Goal: Task Accomplishment & Management: Manage account settings

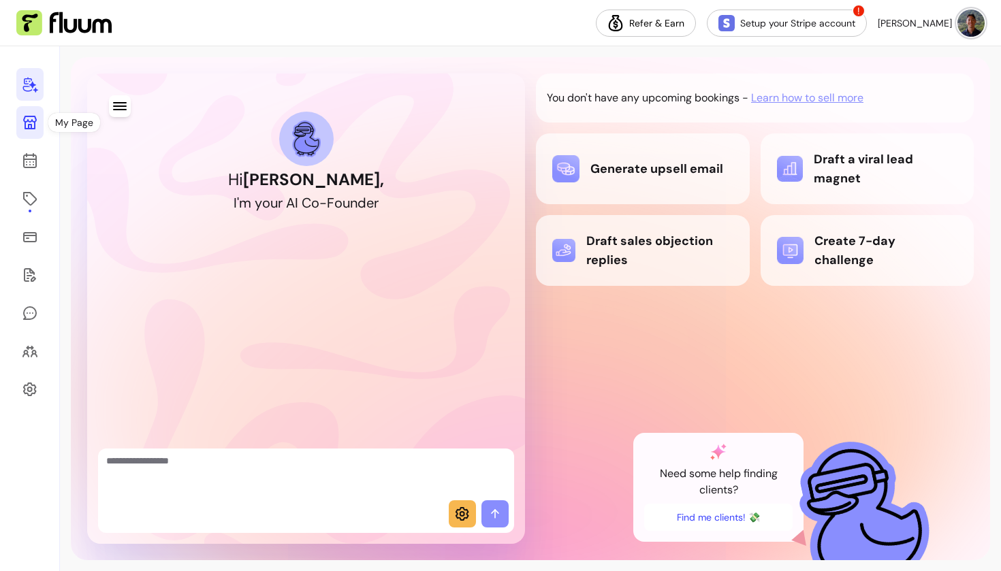
click at [34, 122] on icon at bounding box center [30, 123] width 14 height 14
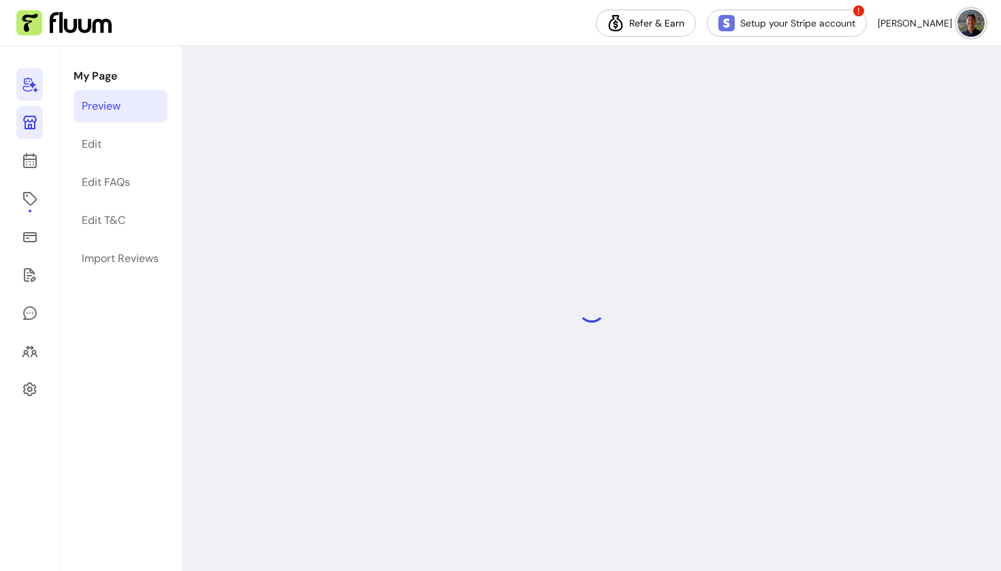
click at [31, 85] on icon at bounding box center [29, 86] width 15 height 16
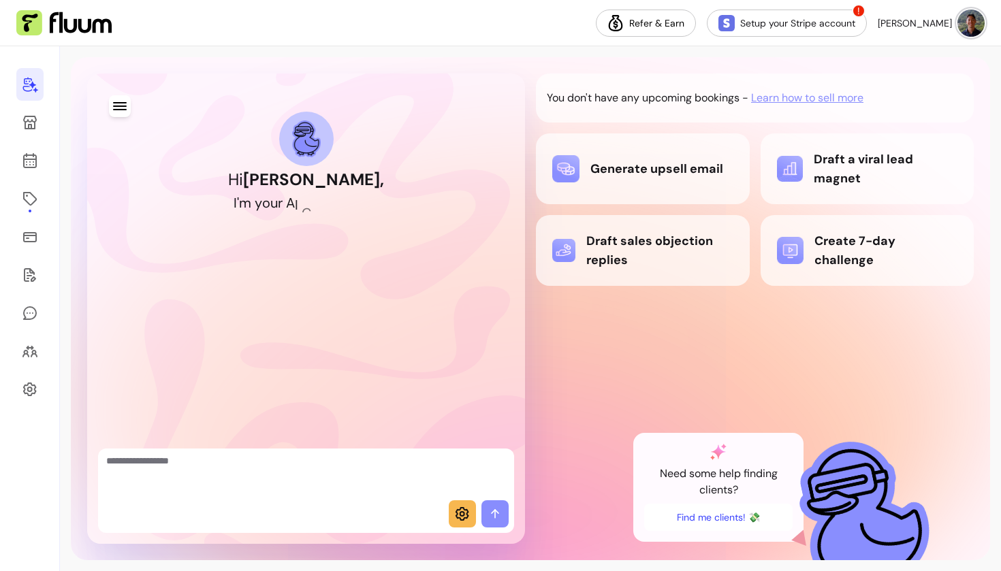
click at [129, 110] on button "button" at bounding box center [120, 106] width 22 height 22
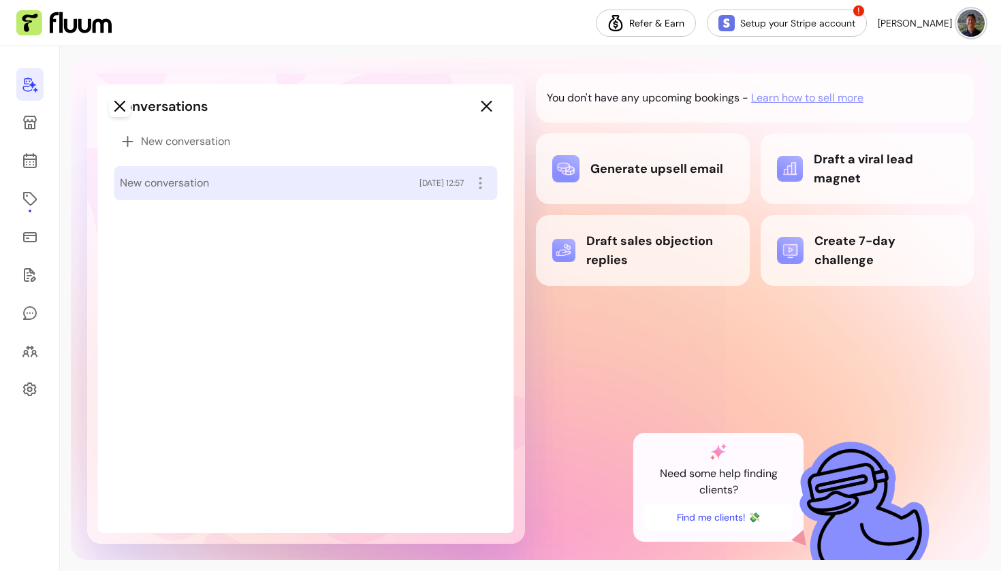
click at [185, 183] on span "New conversation" at bounding box center [164, 183] width 89 height 16
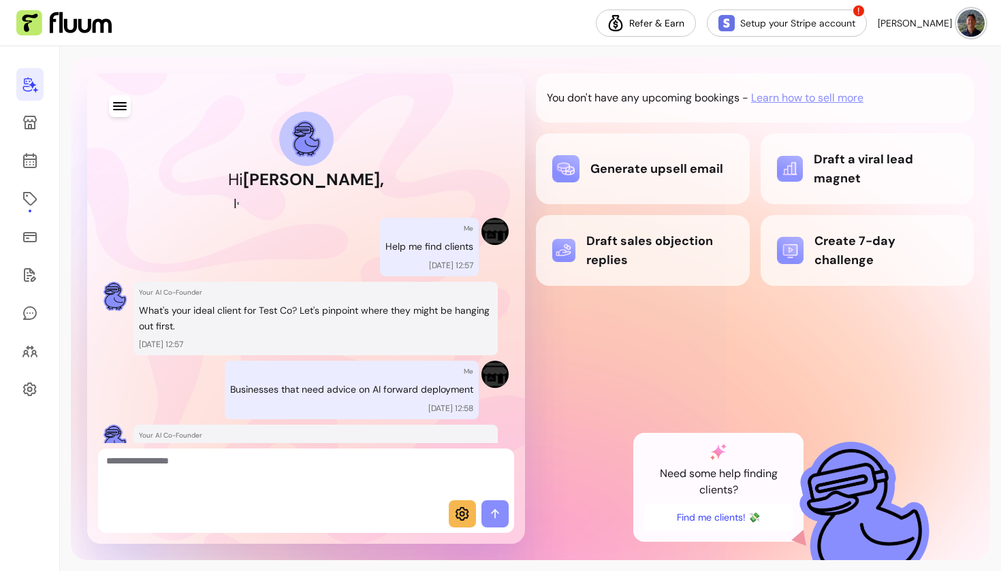
scroll to position [238, 0]
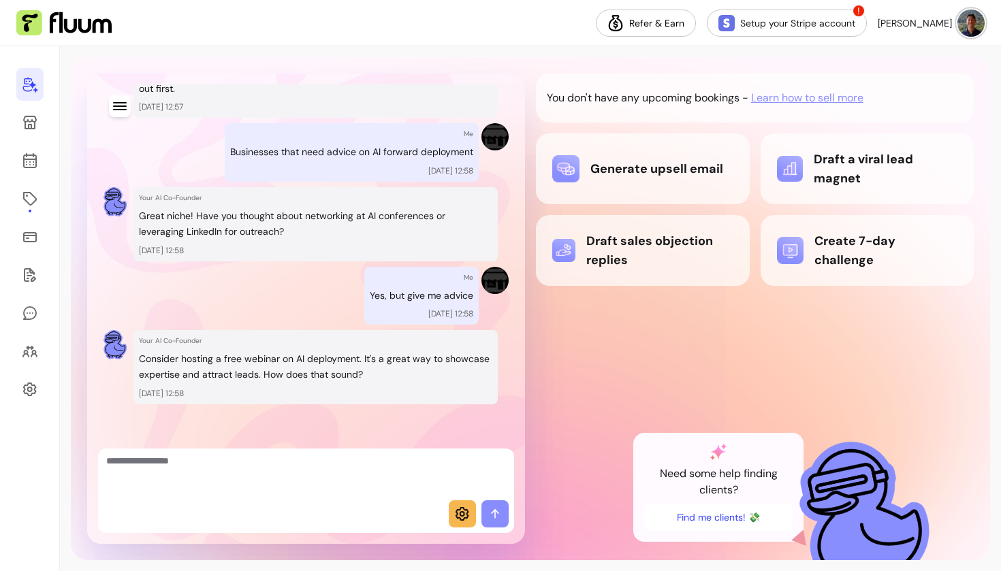
click at [29, 83] on icon at bounding box center [30, 84] width 16 height 16
click at [26, 117] on icon at bounding box center [30, 123] width 14 height 14
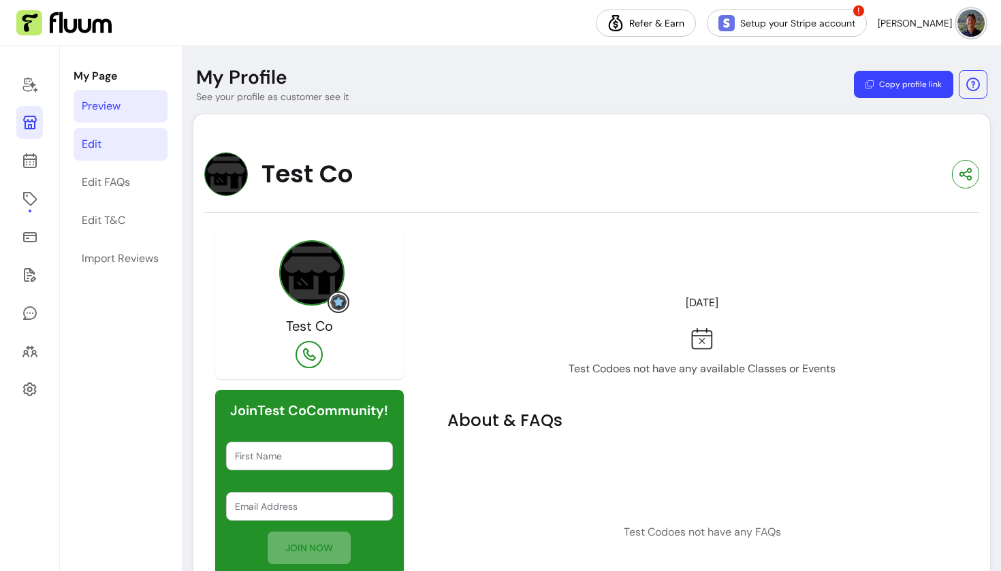
click at [100, 155] on link "Edit" at bounding box center [121, 144] width 94 height 33
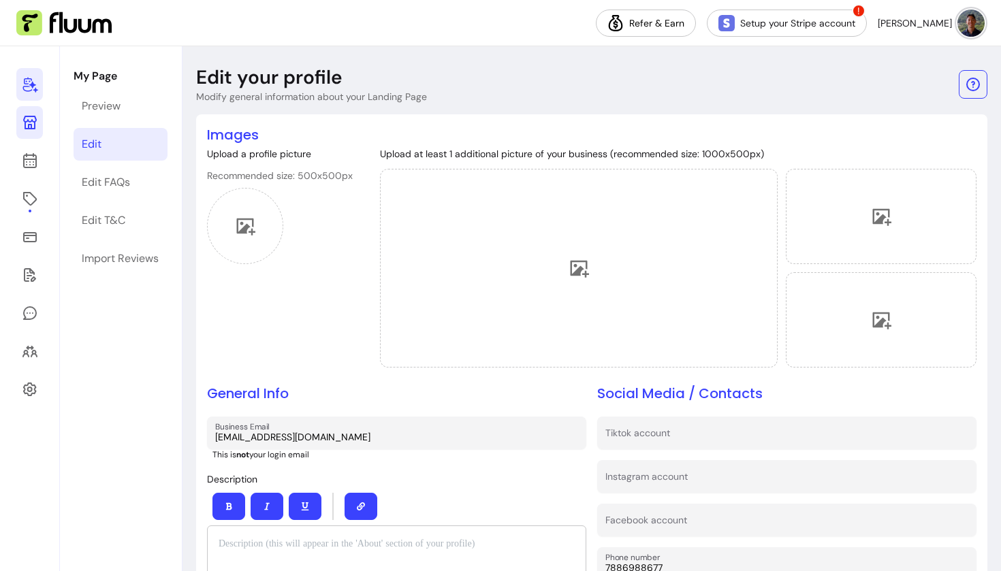
click at [29, 84] on icon at bounding box center [30, 84] width 16 height 16
